Goal: Transaction & Acquisition: Book appointment/travel/reservation

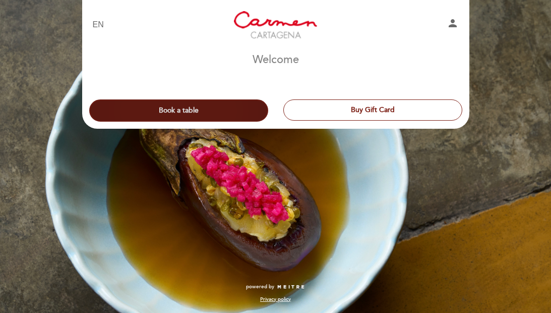
click at [166, 113] on button "Book a table" at bounding box center [178, 110] width 179 height 22
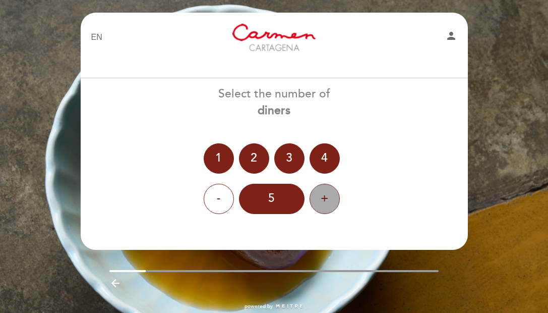
click at [329, 202] on div "+" at bounding box center [325, 199] width 30 height 30
click at [328, 202] on div "+" at bounding box center [325, 199] width 30 height 30
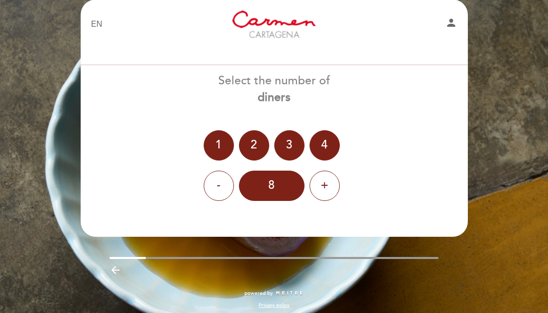
scroll to position [19, 0]
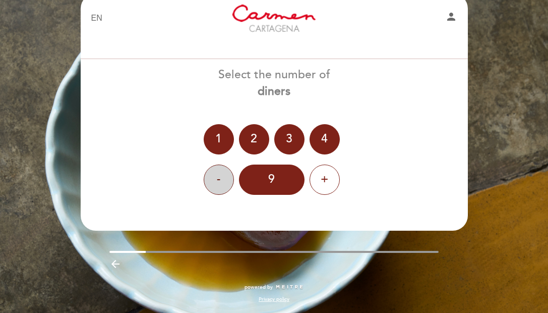
click at [216, 181] on div "-" at bounding box center [219, 179] width 30 height 30
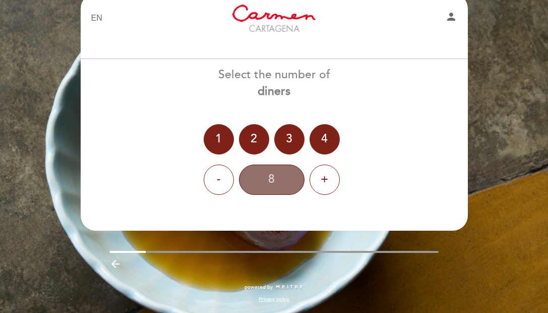
click at [267, 182] on div "8" at bounding box center [272, 179] width 66 height 30
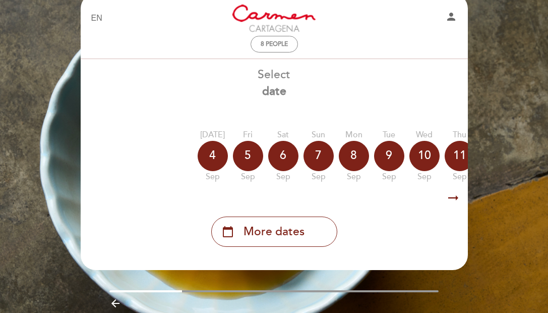
click at [451, 199] on icon "arrow_right_alt" at bounding box center [453, 198] width 15 height 22
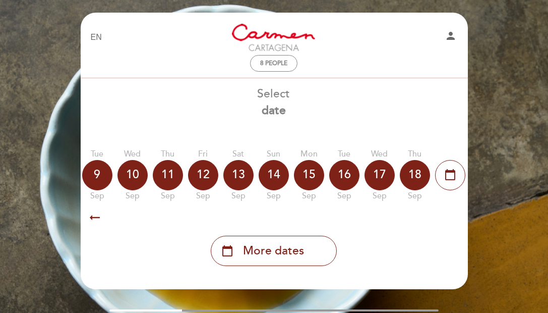
scroll to position [0, 294]
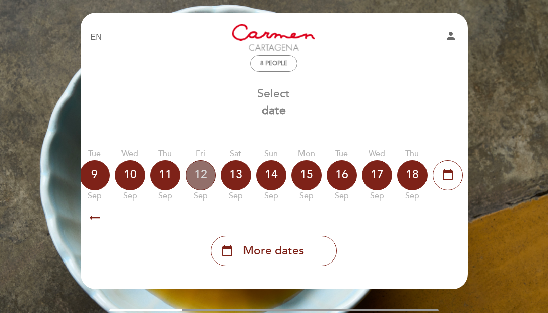
click at [201, 172] on div "12" at bounding box center [201, 175] width 30 height 30
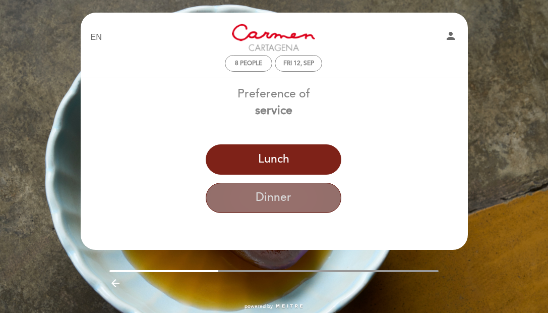
click at [251, 199] on button "Dinner" at bounding box center [274, 198] width 136 height 30
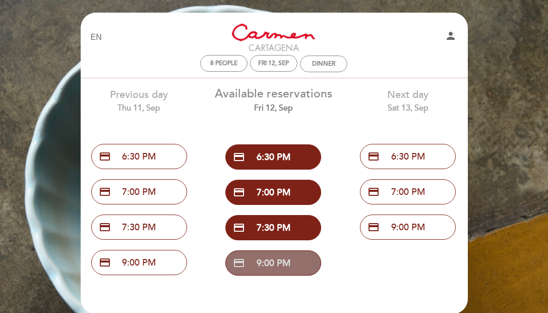
click at [261, 262] on button "credit_card 9:00 PM" at bounding box center [273, 262] width 96 height 25
